Goal: Task Accomplishment & Management: Use online tool/utility

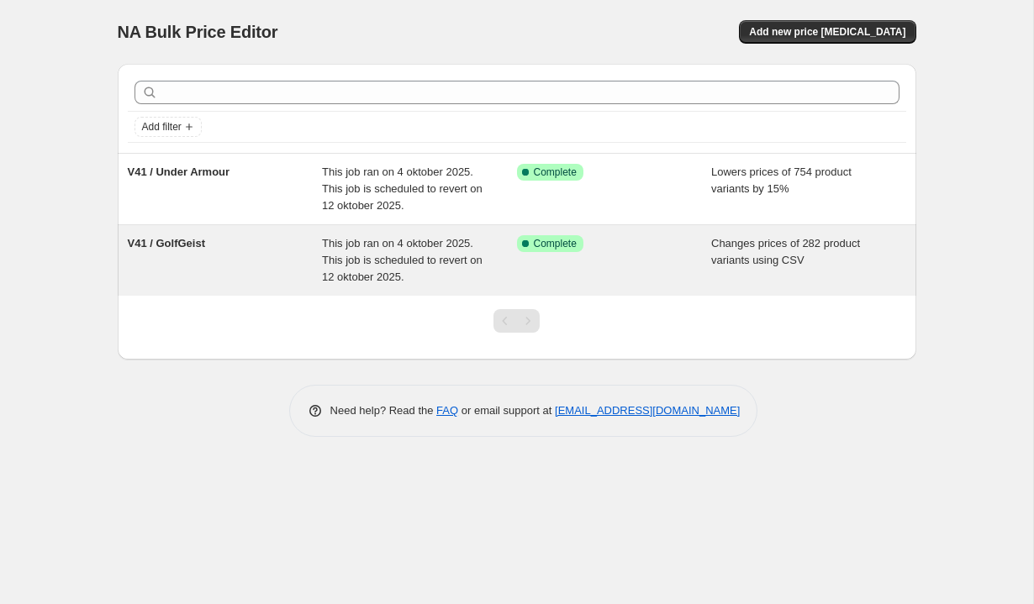
click at [265, 271] on div "V41 / GolfGeist" at bounding box center [225, 260] width 195 height 50
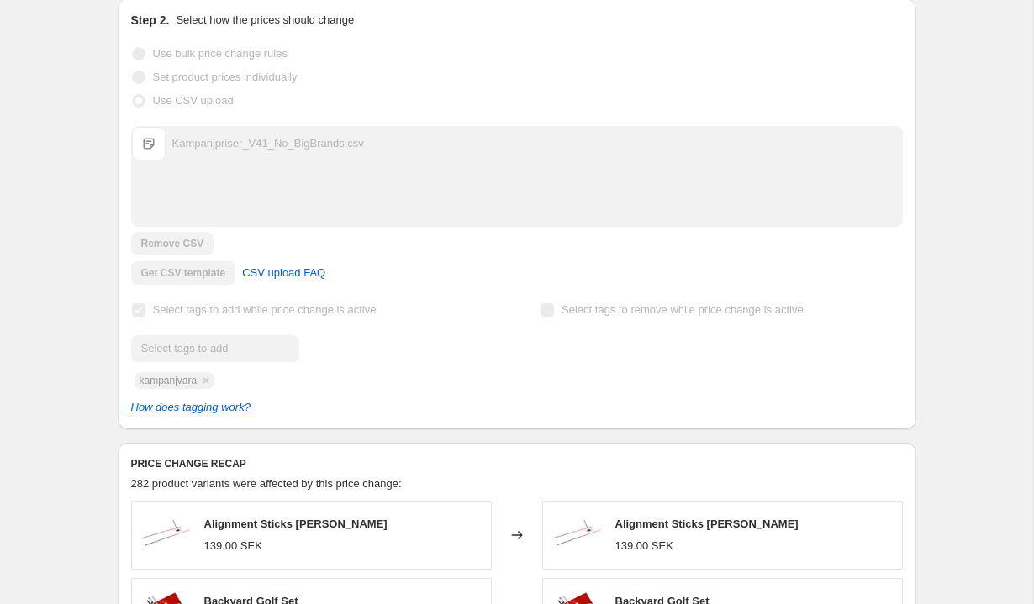
scroll to position [358, 0]
click at [306, 277] on span "CSV upload FAQ" at bounding box center [283, 274] width 83 height 17
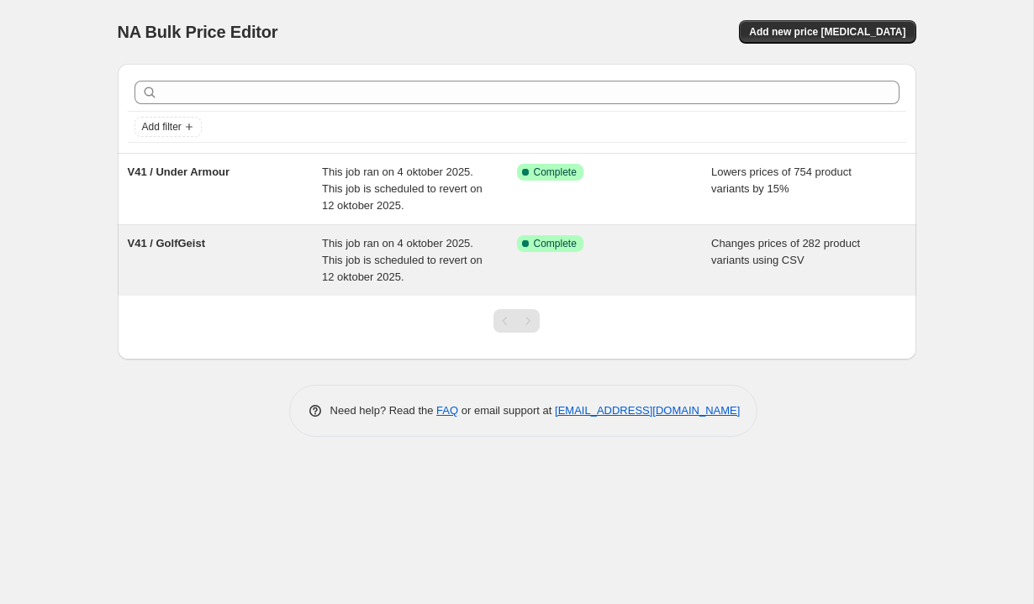
click at [250, 268] on div "V41 / GolfGeist" at bounding box center [225, 260] width 195 height 50
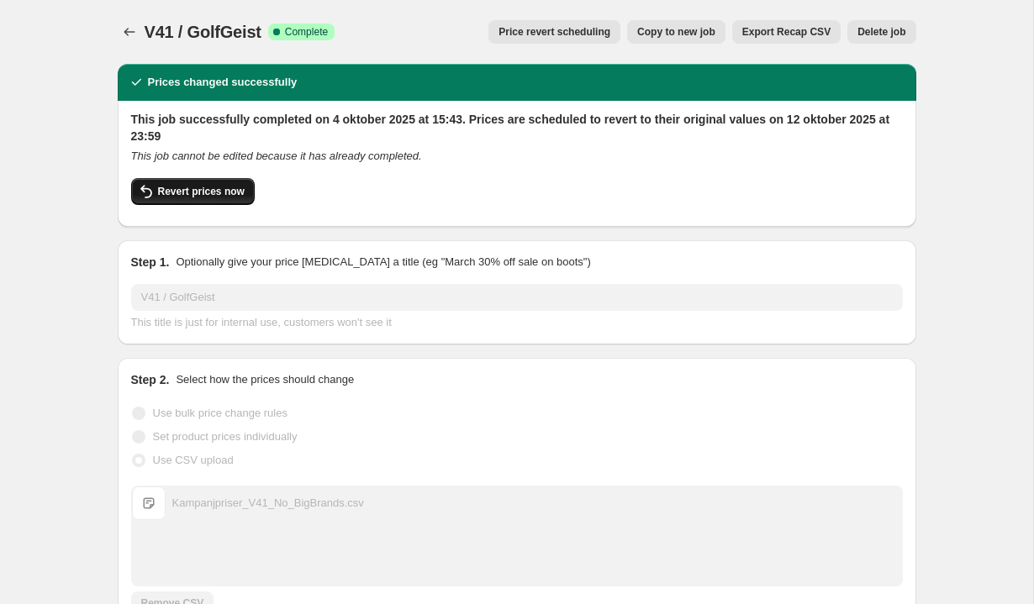
click at [202, 195] on span "Revert prices now" at bounding box center [201, 191] width 87 height 13
checkbox input "false"
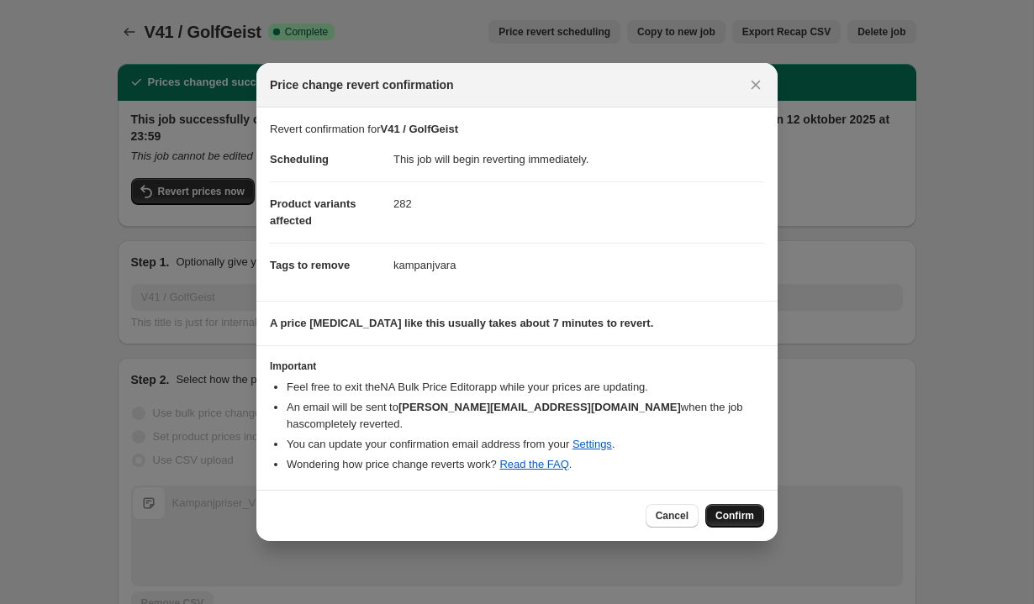
click at [742, 509] on span "Confirm" at bounding box center [734, 515] width 39 height 13
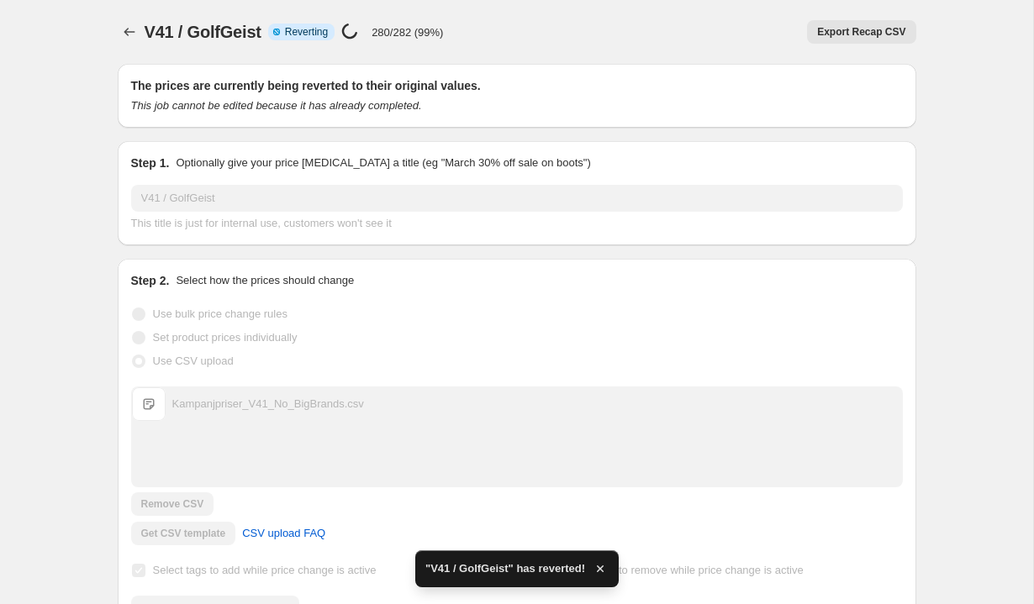
checkbox input "true"
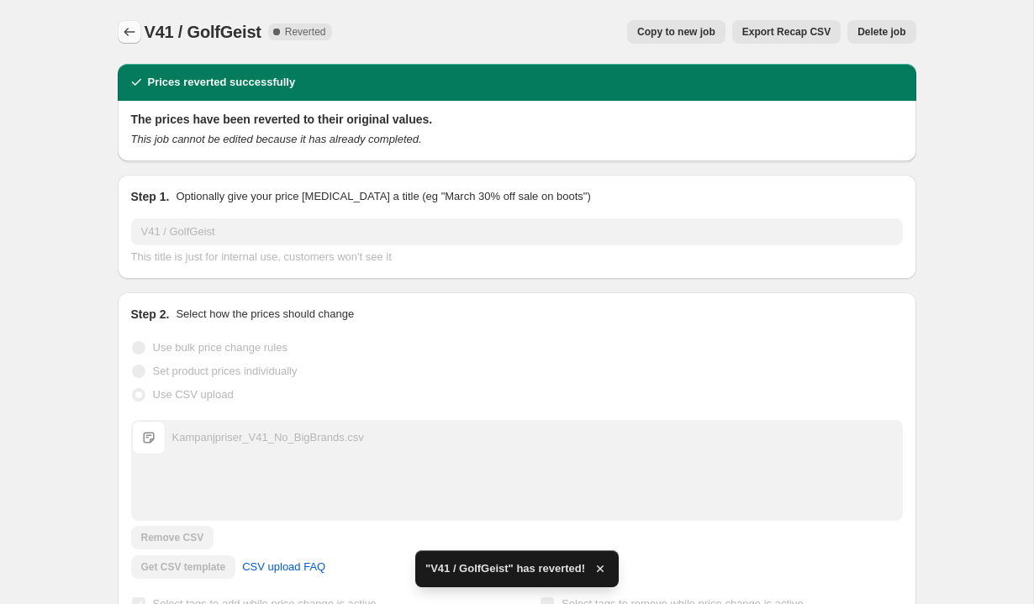
click at [130, 31] on icon "Price change jobs" at bounding box center [129, 32] width 17 height 17
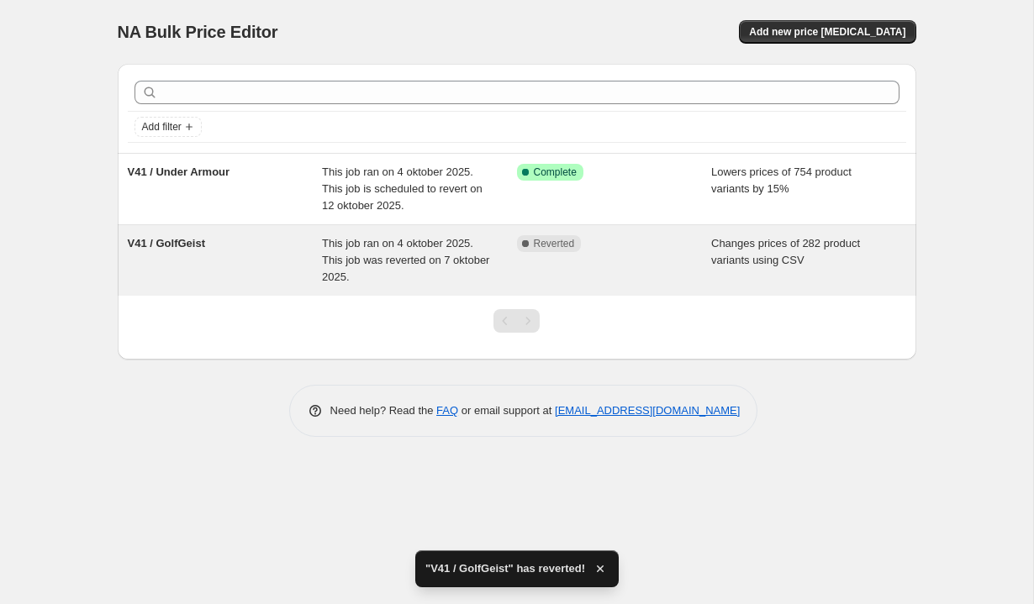
click at [440, 272] on div "This job ran on 4 oktober 2025. This job was reverted on 7 oktober 2025." at bounding box center [419, 260] width 195 height 50
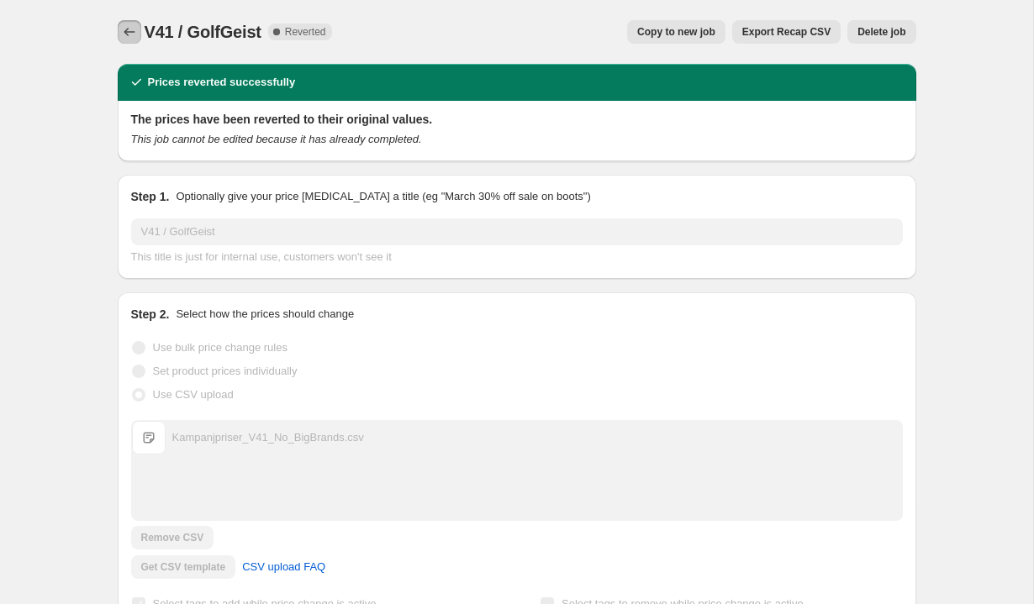
click at [125, 28] on icon "Price change jobs" at bounding box center [129, 32] width 17 height 17
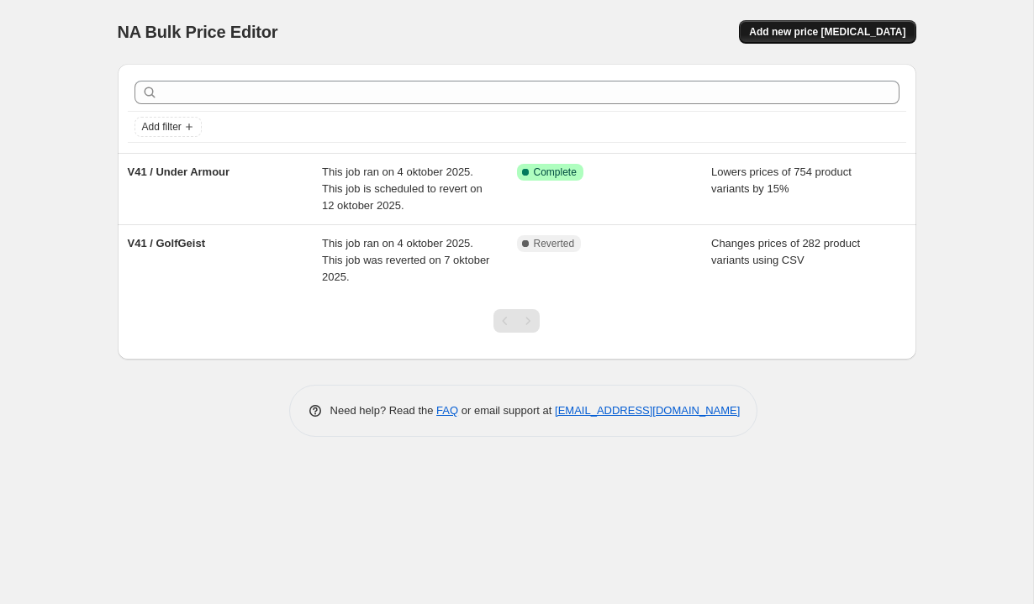
click at [862, 24] on button "Add new price [MEDICAL_DATA]" at bounding box center [827, 32] width 177 height 24
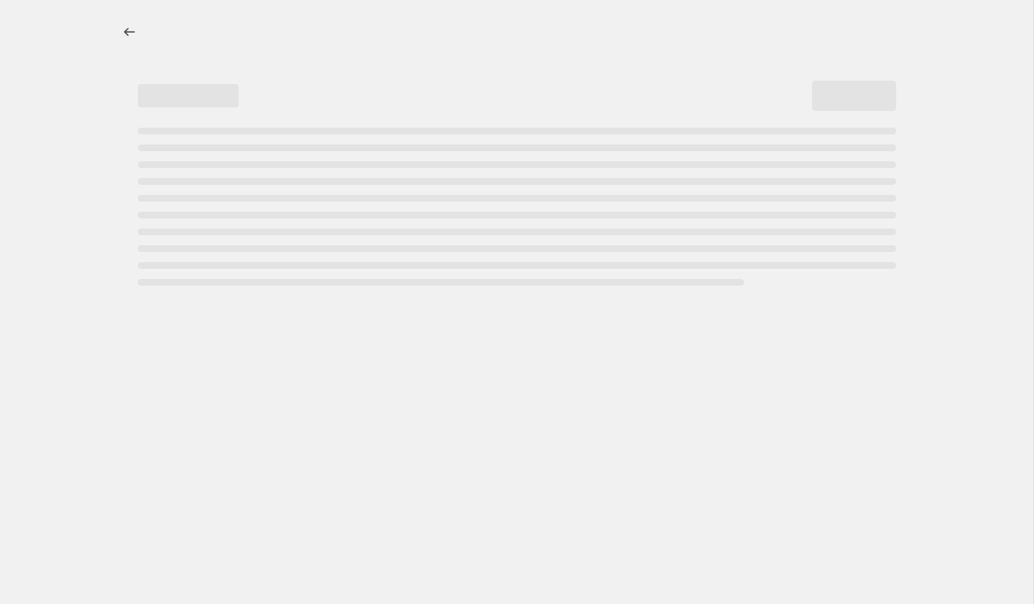
select select "percentage"
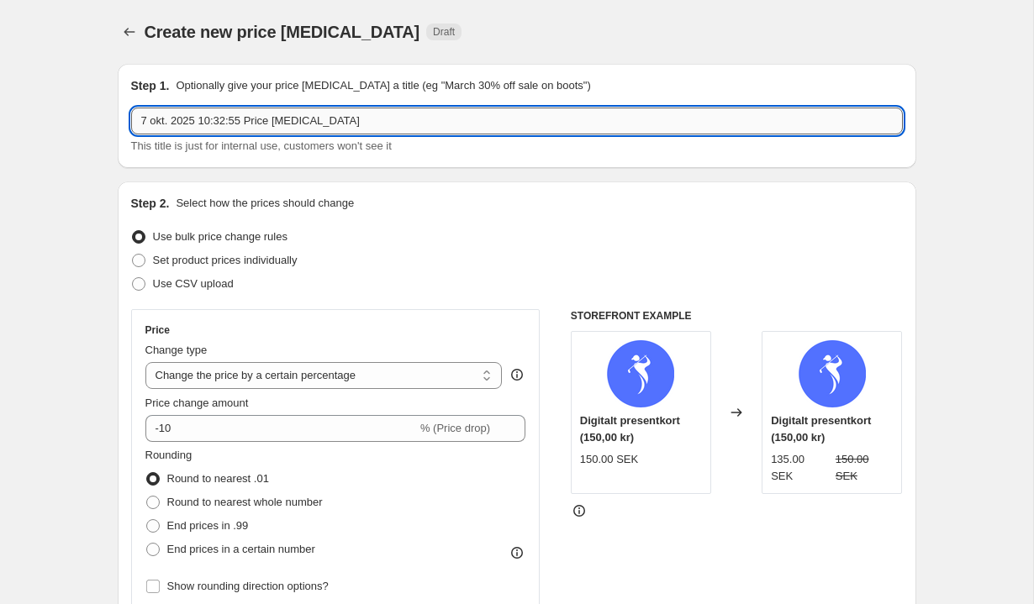
click at [324, 126] on input "7 okt. 2025 10:32:55 Price change job" at bounding box center [517, 121] width 772 height 27
type input "V41 / GolfGeist 2"
click at [170, 290] on span "Use CSV upload" at bounding box center [193, 284] width 81 height 17
click at [133, 278] on input "Use CSV upload" at bounding box center [132, 277] width 1 height 1
radio input "true"
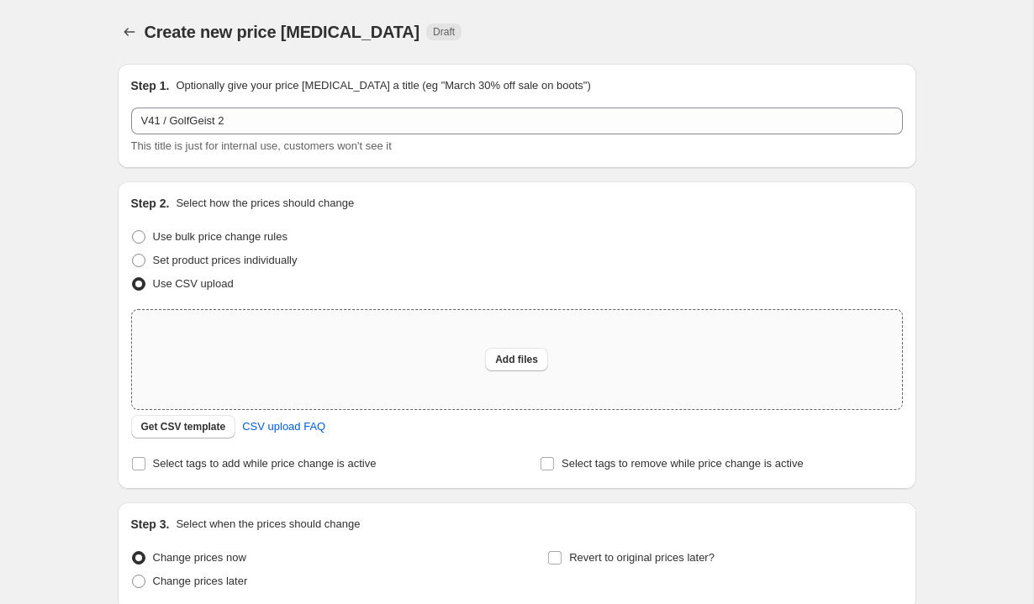
click at [353, 351] on div "Add files" at bounding box center [517, 359] width 770 height 99
type input "C:\fakepath\Kampanjpriser_V41_ScandiGolf_Prices_Trimmed.csv"
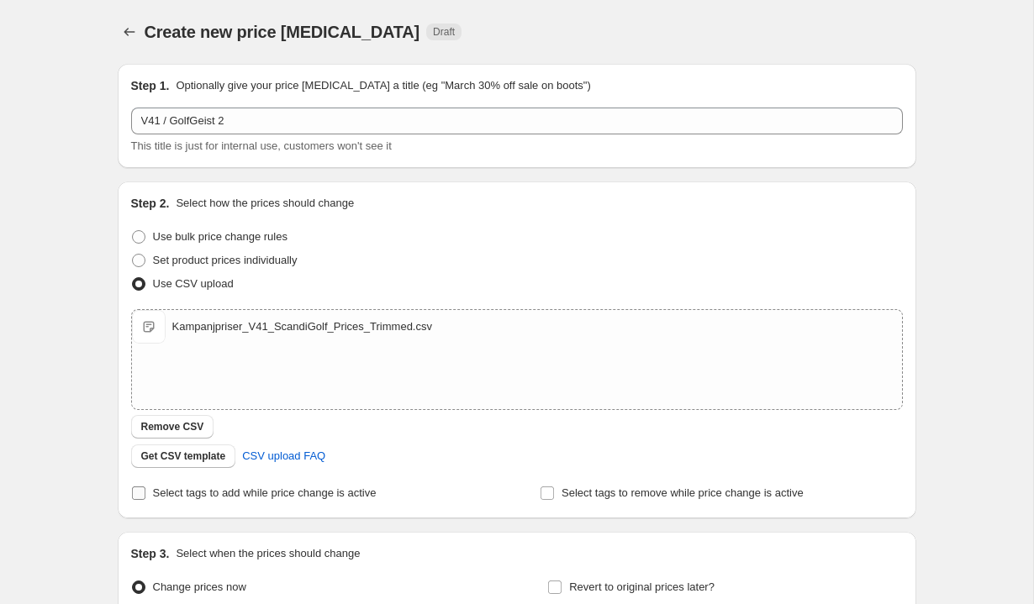
click at [188, 500] on span "Select tags to add while price change is active" at bounding box center [265, 493] width 224 height 17
click at [145, 500] on input "Select tags to add while price change is active" at bounding box center [138, 493] width 13 height 13
checkbox input "true"
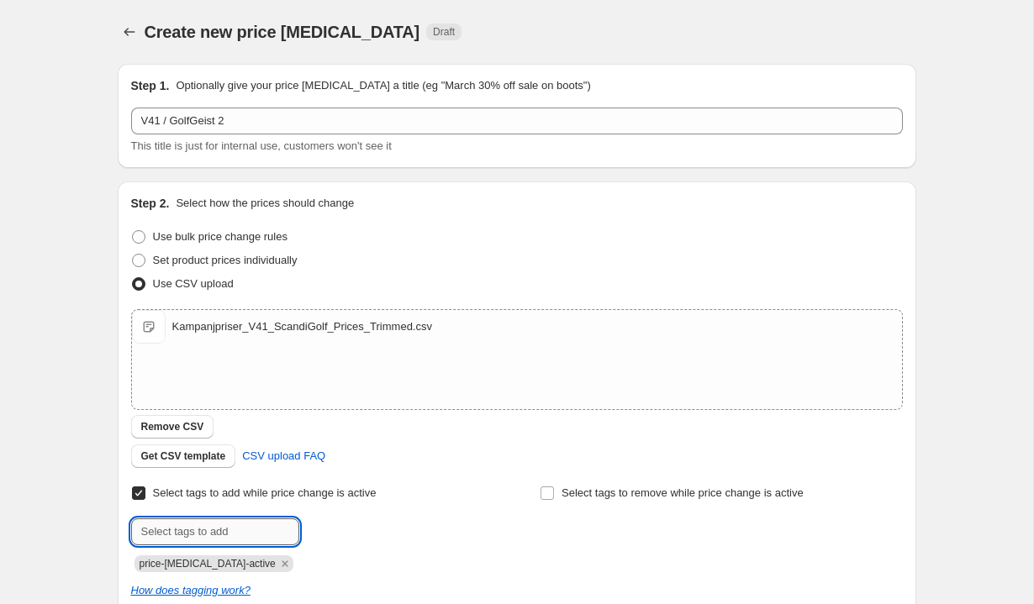
click at [234, 527] on input "text" at bounding box center [215, 532] width 168 height 27
type input "kampanjvara"
click at [336, 541] on button "Add kampanjvara" at bounding box center [355, 531] width 104 height 24
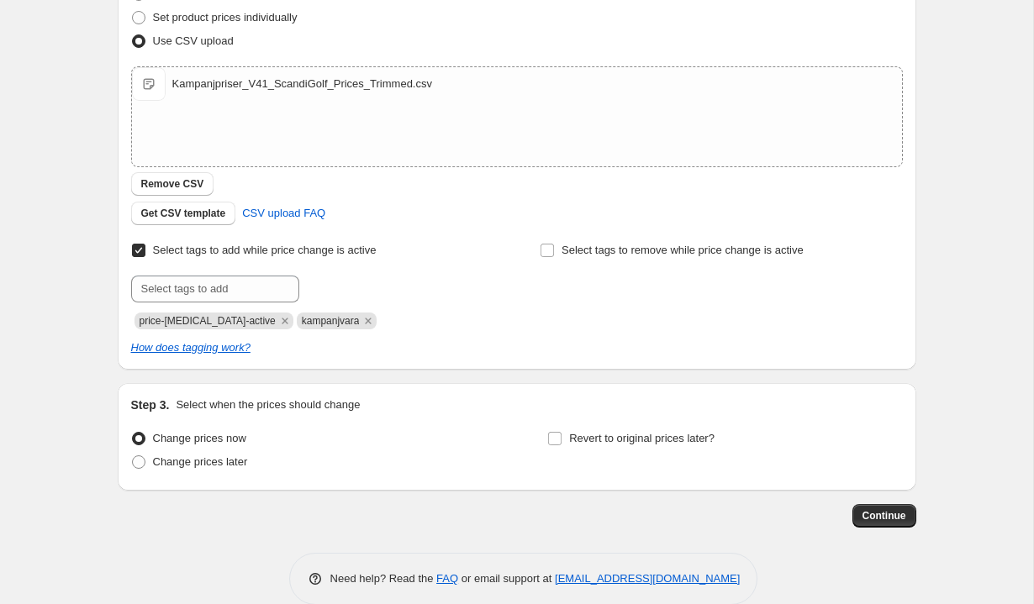
scroll to position [269, 0]
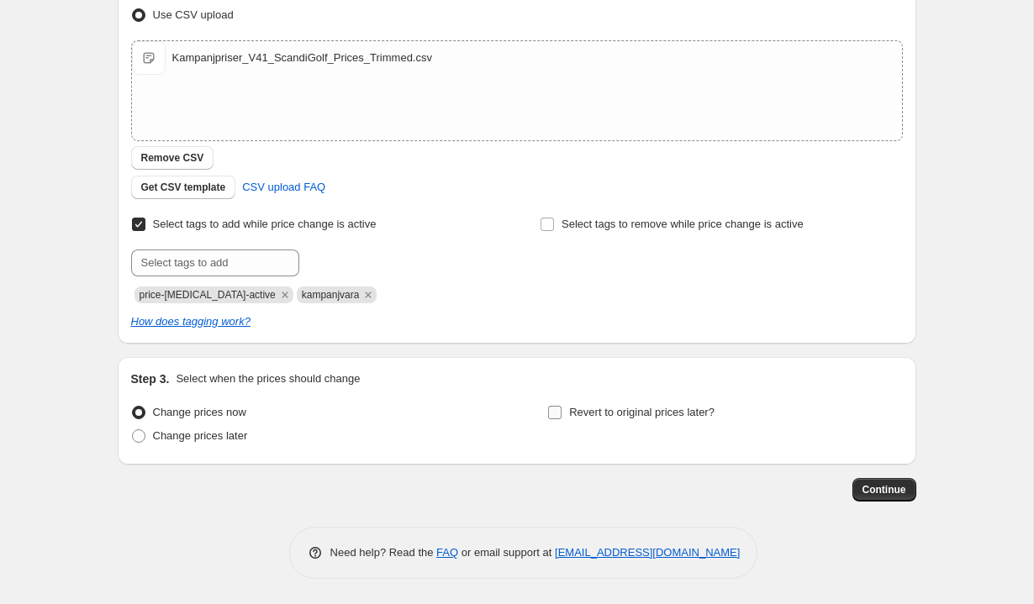
click at [621, 406] on span "Revert to original prices later?" at bounding box center [641, 412] width 145 height 13
click at [562, 406] on input "Revert to original prices later?" at bounding box center [554, 412] width 13 height 13
checkbox input "true"
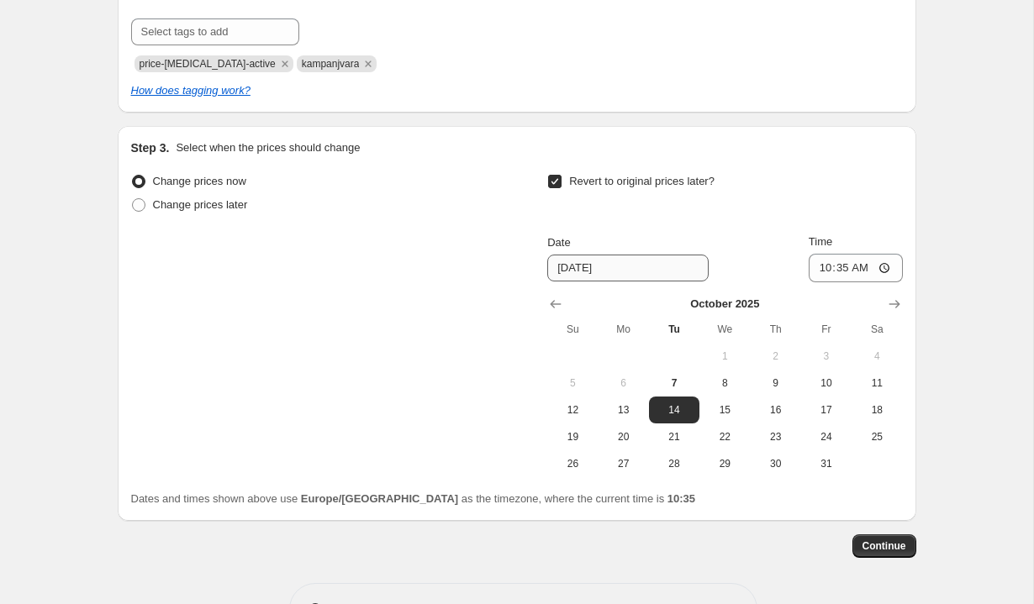
scroll to position [515, 0]
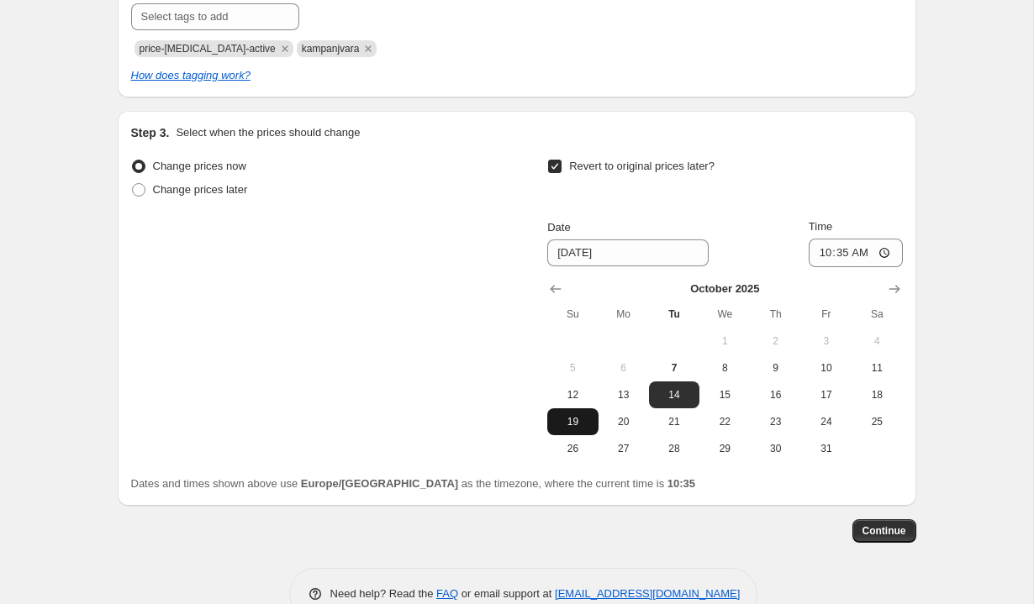
click at [576, 424] on span "19" at bounding box center [572, 421] width 37 height 13
click at [572, 385] on button "12" at bounding box center [572, 395] width 50 height 27
type input "[DATE]"
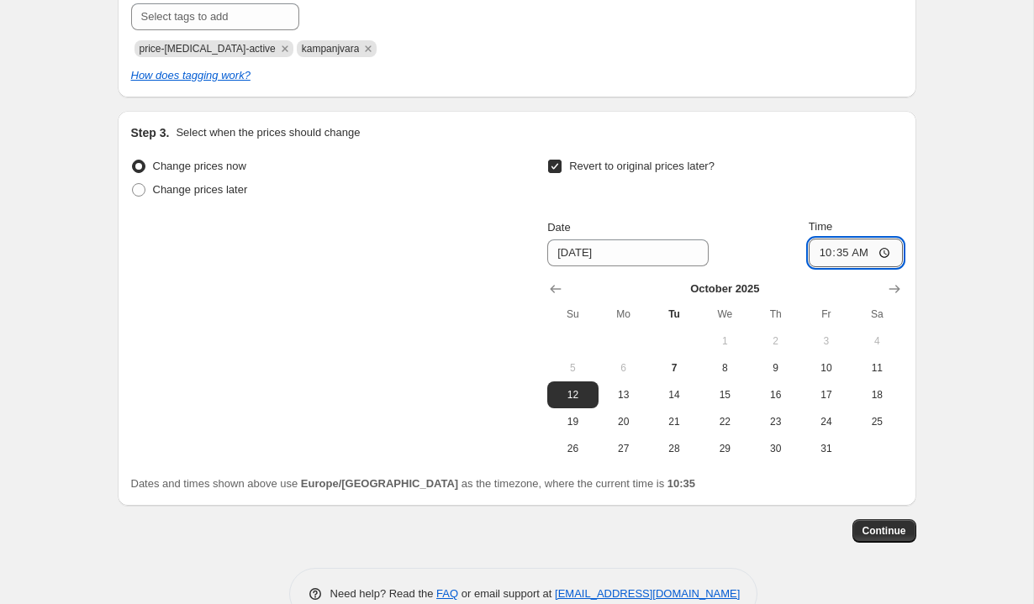
click at [837, 257] on input "10:35" at bounding box center [856, 253] width 94 height 29
type input "23:59"
click at [1001, 281] on div "Create new price change job. This page is ready Create new price change job Dra…" at bounding box center [516, 65] width 1033 height 1161
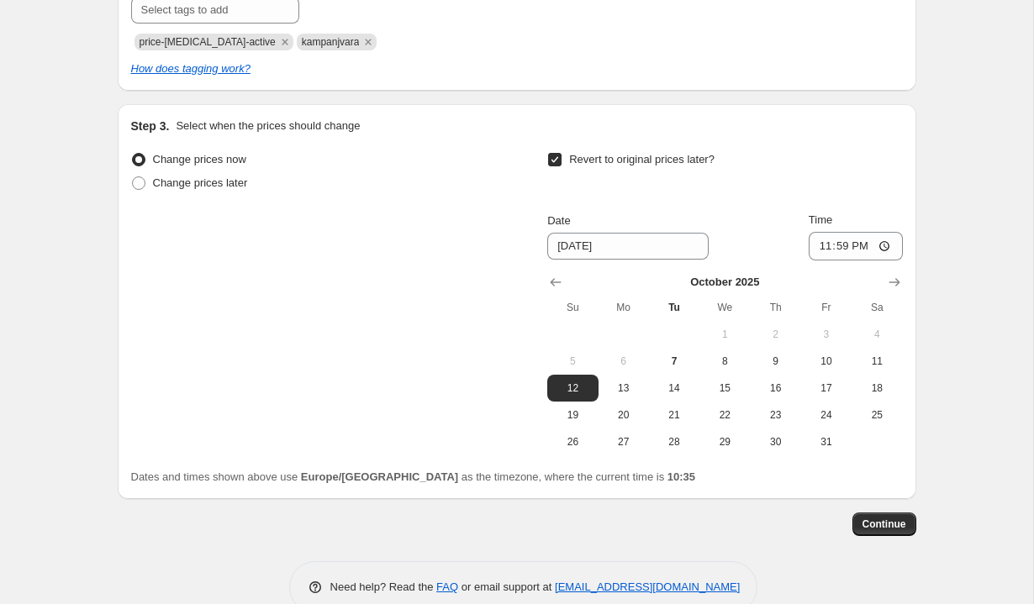
scroll to position [557, 0]
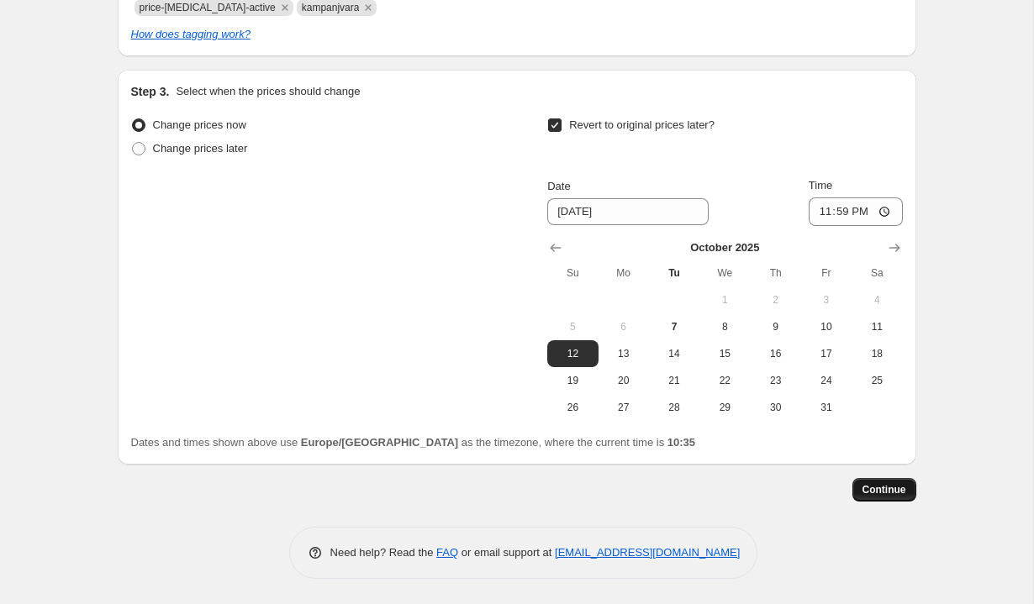
click at [875, 501] on div "Step 1. Optionally give your price change job a title (eg "March 30% off sale o…" at bounding box center [517, 36] width 799 height 1085
click at [879, 498] on button "Continue" at bounding box center [884, 490] width 64 height 24
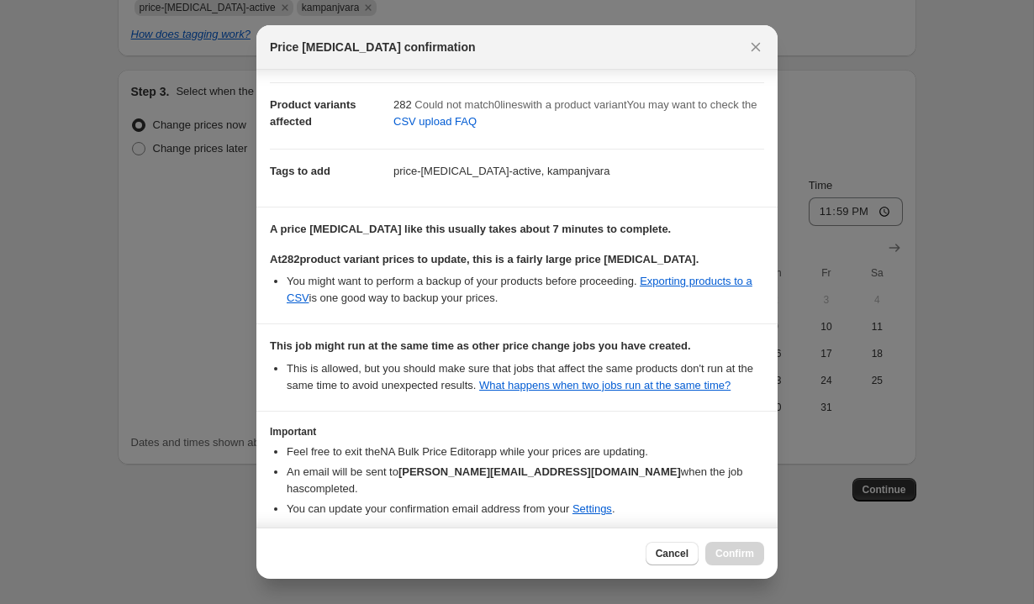
scroll to position [153, 0]
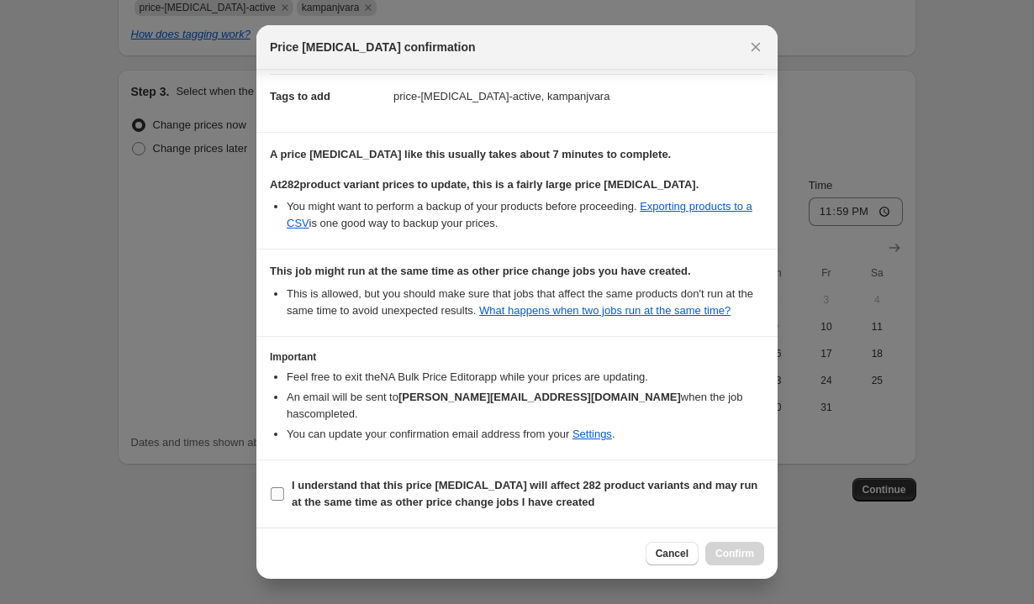
click at [285, 496] on label "I understand that this price change job will affect 282 product variants and ma…" at bounding box center [517, 494] width 494 height 40
click at [284, 496] on input "I understand that this price change job will affect 282 product variants and ma…" at bounding box center [277, 494] width 13 height 13
checkbox input "true"
click at [729, 550] on span "Confirm" at bounding box center [734, 553] width 39 height 13
